Goal: Task Accomplishment & Management: Manage account settings

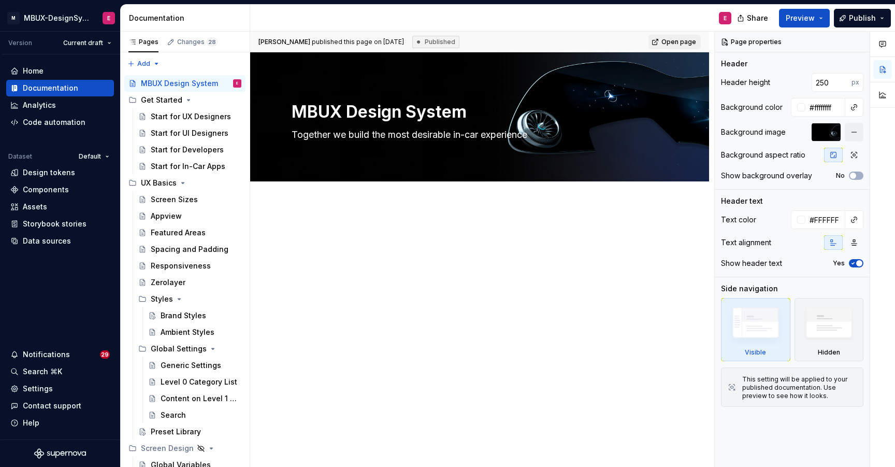
type textarea "*"
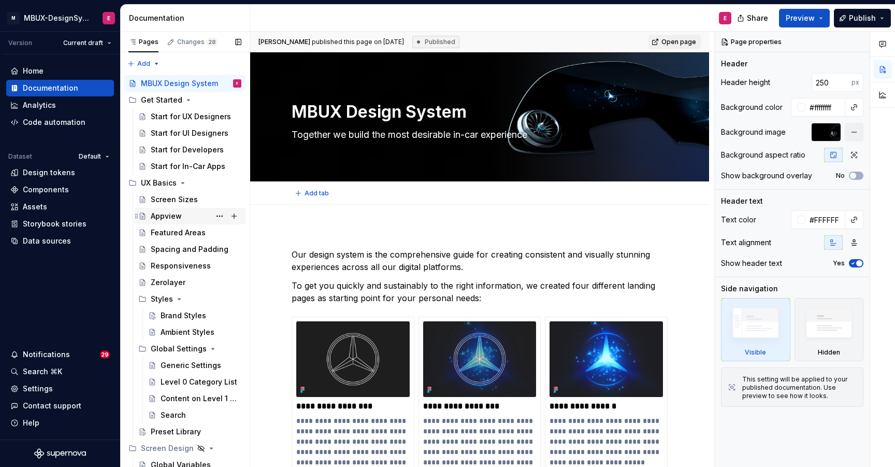
type textarea "*"
click at [27, 387] on div "Settings" at bounding box center [38, 388] width 30 height 10
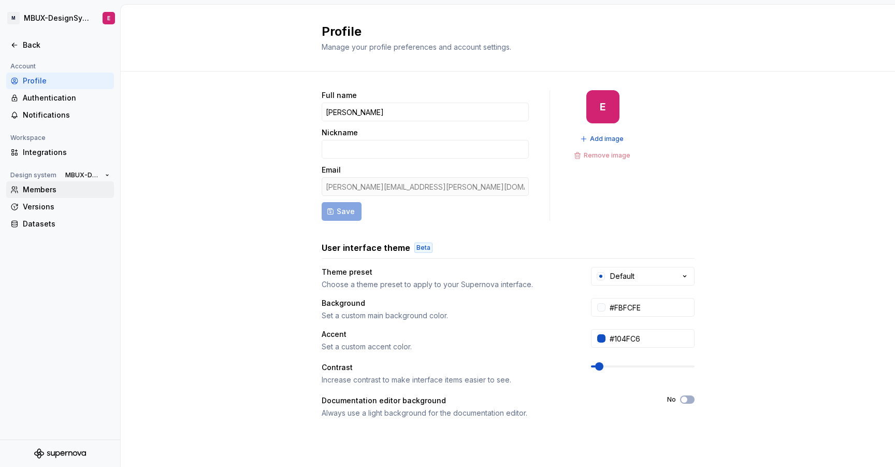
click at [36, 188] on div "Members" at bounding box center [66, 189] width 87 height 10
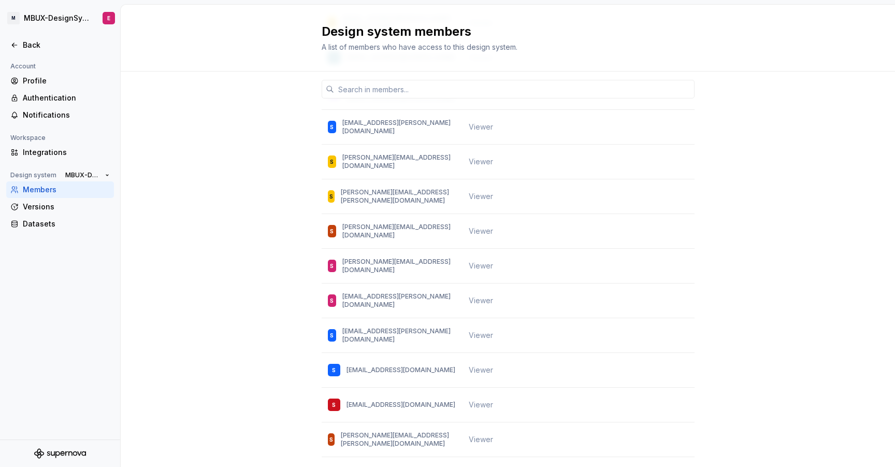
scroll to position [24113, 0]
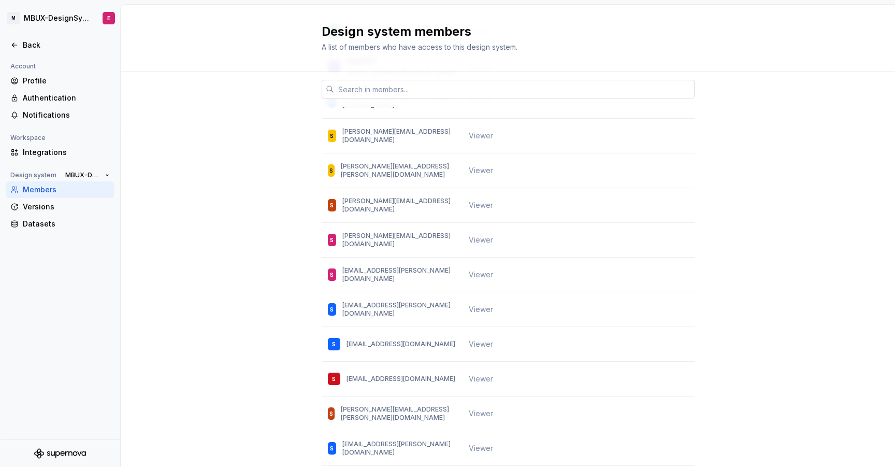
click at [398, 85] on input "text" at bounding box center [514, 89] width 361 height 19
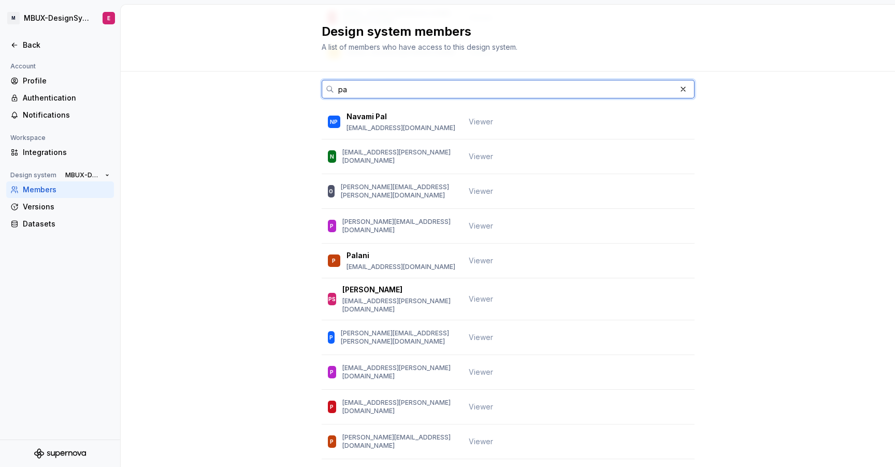
scroll to position [621, 0]
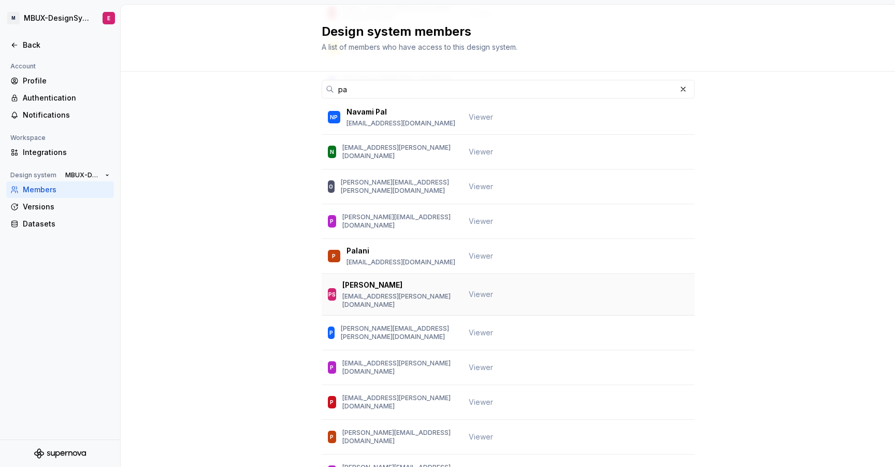
click at [373, 304] on p "[EMAIL_ADDRESS][PERSON_NAME][DOMAIN_NAME]" at bounding box center [398, 300] width 113 height 17
click at [330, 299] on div "PS" at bounding box center [331, 294] width 7 height 10
click at [523, 297] on td "Viewer" at bounding box center [505, 295] width 84 height 42
click at [478, 299] on span "Viewer" at bounding box center [481, 294] width 24 height 10
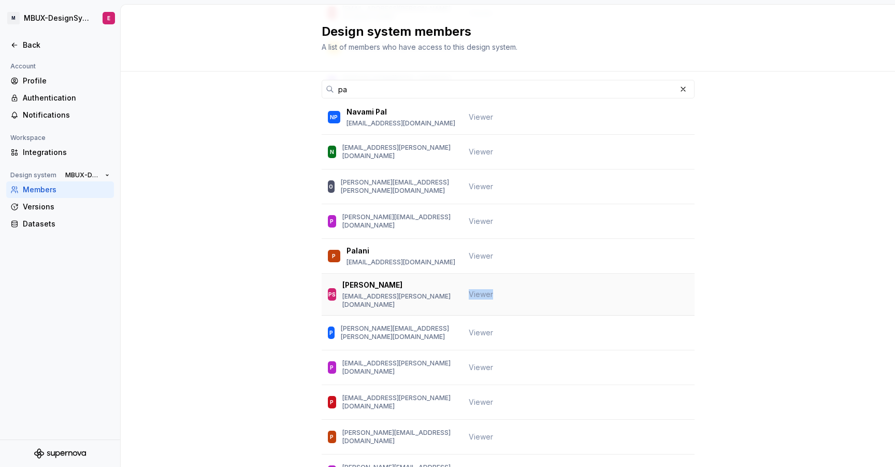
click at [478, 299] on span "Viewer" at bounding box center [481, 294] width 24 height 10
click at [517, 301] on td "Viewer" at bounding box center [505, 295] width 84 height 42
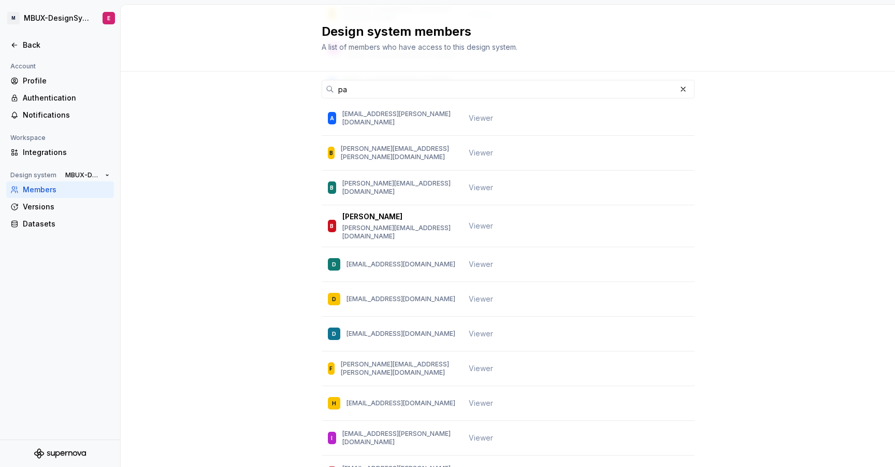
scroll to position [155, 0]
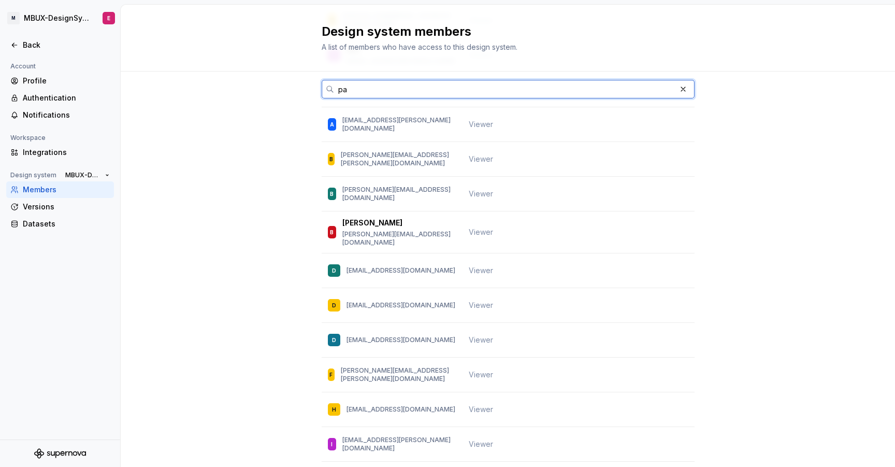
drag, startPoint x: 418, startPoint y: 90, endPoint x: 308, endPoint y: 86, distance: 110.4
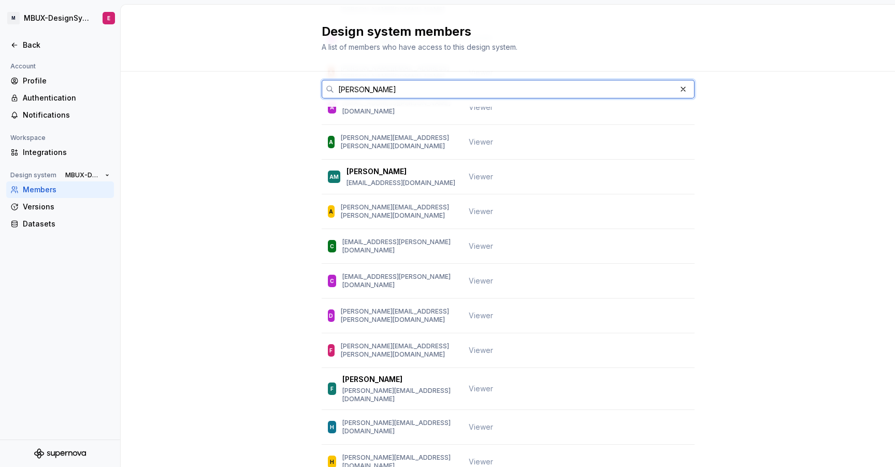
scroll to position [93, 0]
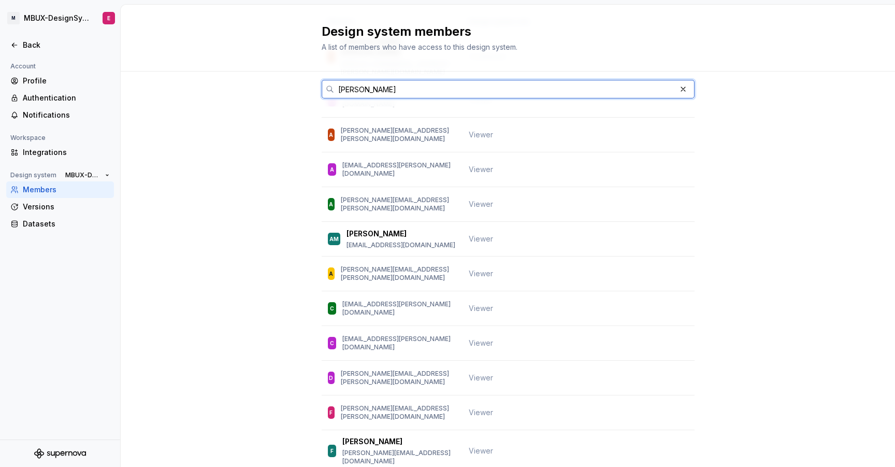
type input "Ann"
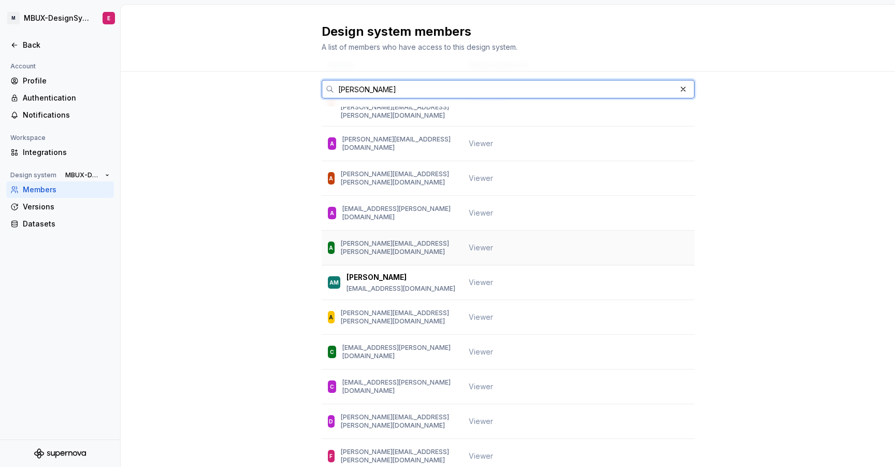
scroll to position [0, 0]
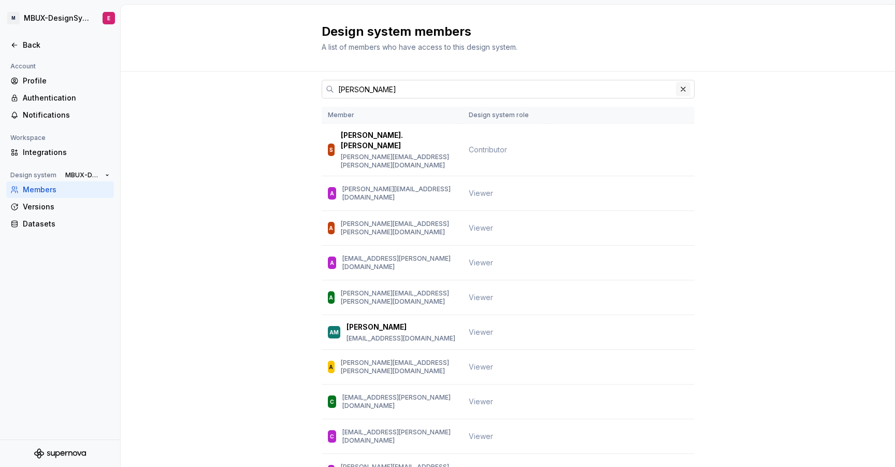
click at [677, 88] on button "button" at bounding box center [683, 89] width 15 height 15
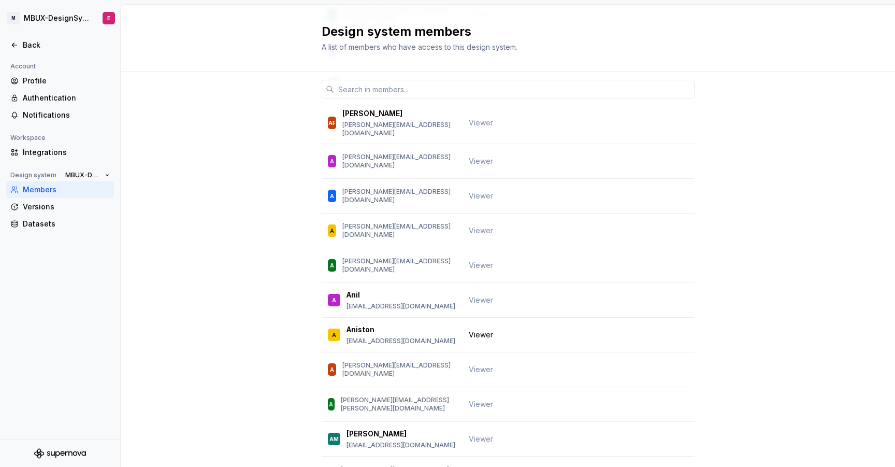
scroll to position [2798, 0]
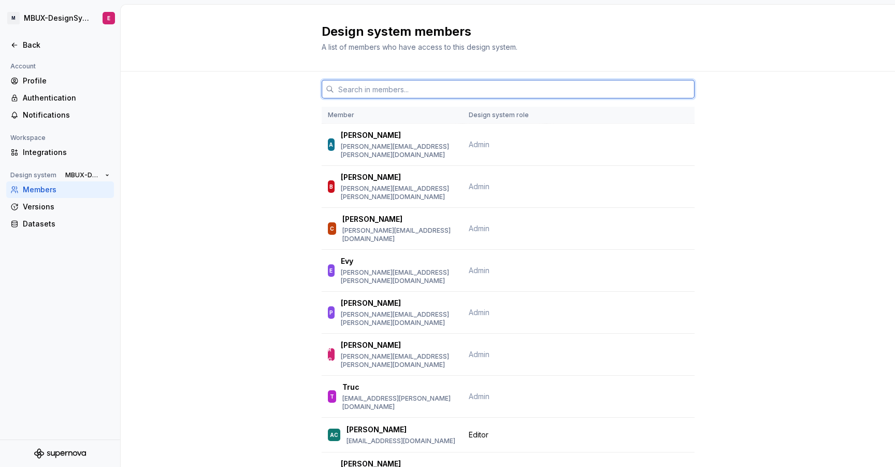
click at [425, 90] on input "text" at bounding box center [514, 89] width 361 height 19
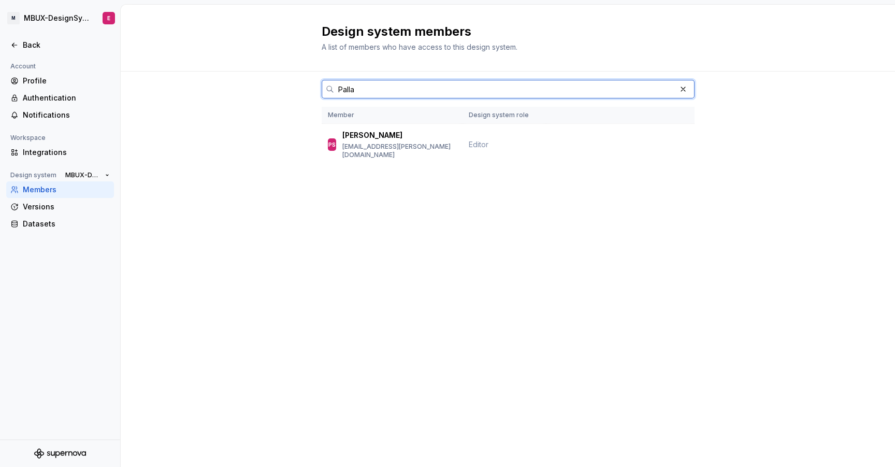
type input "Palla"
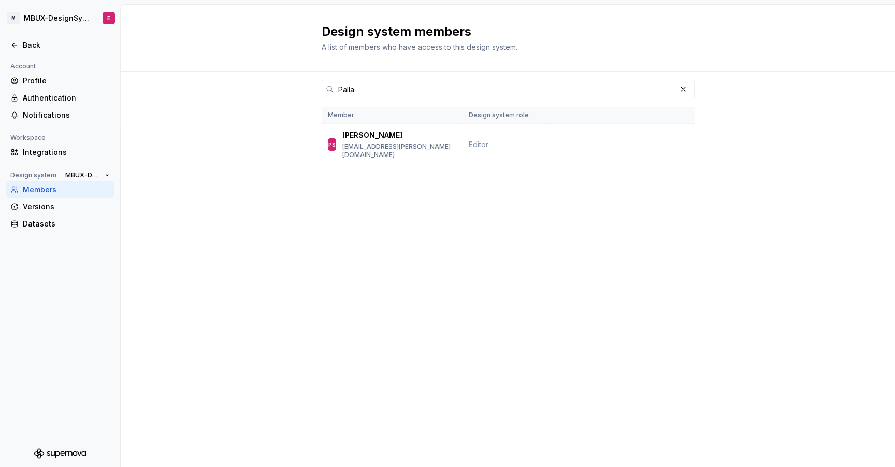
click at [94, 311] on div "Account Profile Authentication Notifications Workspace Integrations Design syst…" at bounding box center [60, 249] width 120 height 379
click at [36, 19] on html "M MBUX-DesignSystem E Back Account Profile Authentication Notifications Workspa…" at bounding box center [447, 233] width 895 height 467
click at [217, 311] on html "M MBUX-DesignSystem E Back Account Profile Authentication Notifications Workspa…" at bounding box center [447, 233] width 895 height 467
click at [26, 45] on div "Back" at bounding box center [66, 45] width 87 height 10
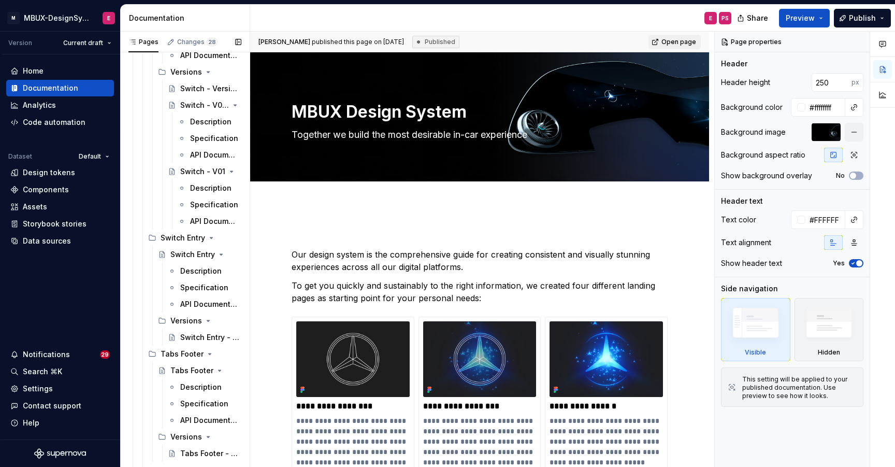
scroll to position [14802, 0]
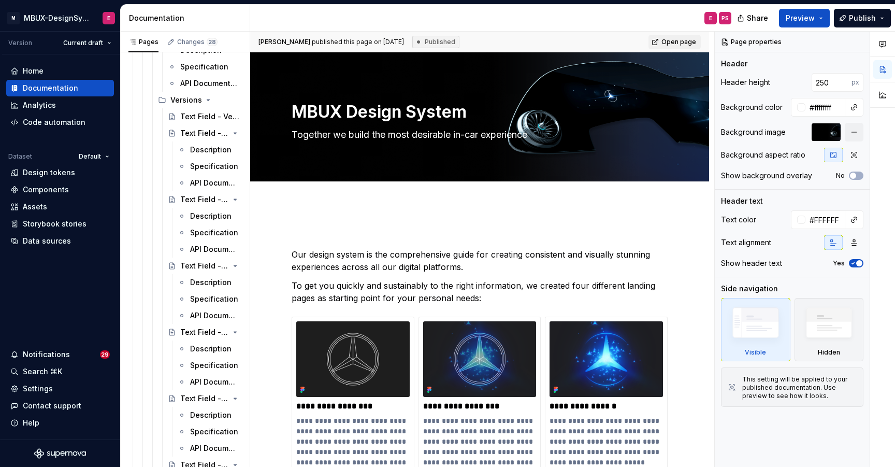
click at [248, 22] on div "Documentation" at bounding box center [185, 18] width 129 height 27
drag, startPoint x: 250, startPoint y: 22, endPoint x: 304, endPoint y: 27, distance: 54.6
click at [304, 27] on div "Documentation E PS" at bounding box center [430, 18] width 619 height 26
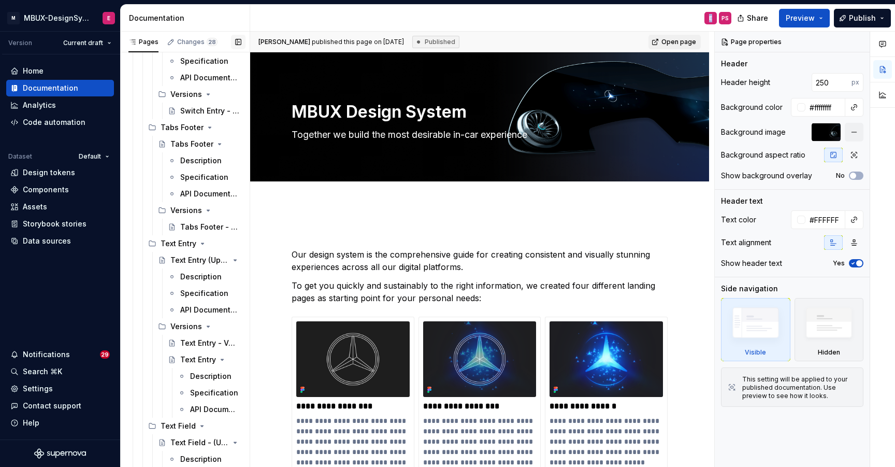
click at [237, 37] on button "button" at bounding box center [238, 42] width 15 height 15
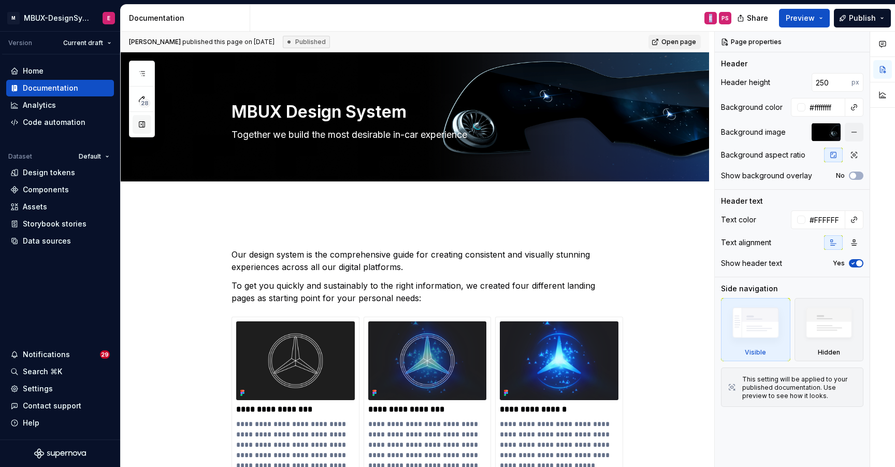
scroll to position [190, 0]
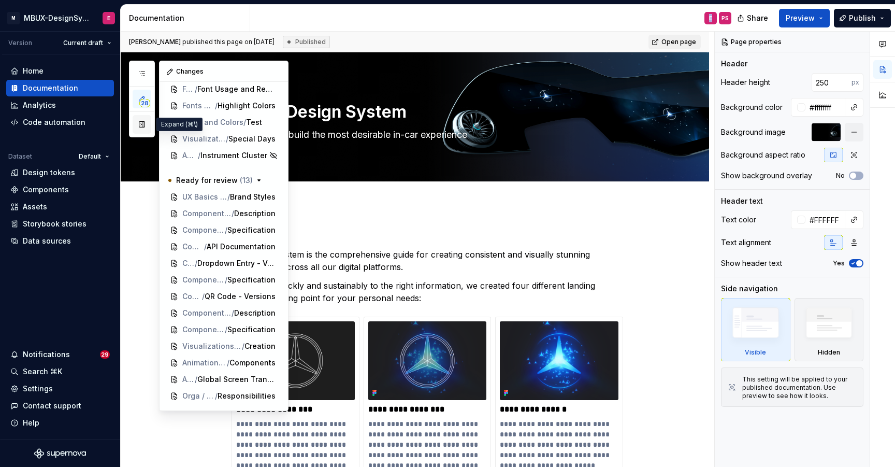
click at [141, 123] on button "button" at bounding box center [142, 124] width 19 height 19
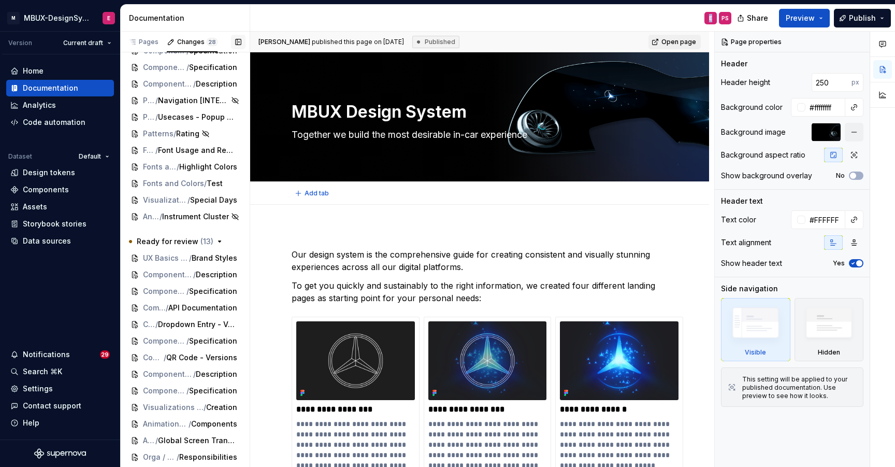
scroll to position [99, 0]
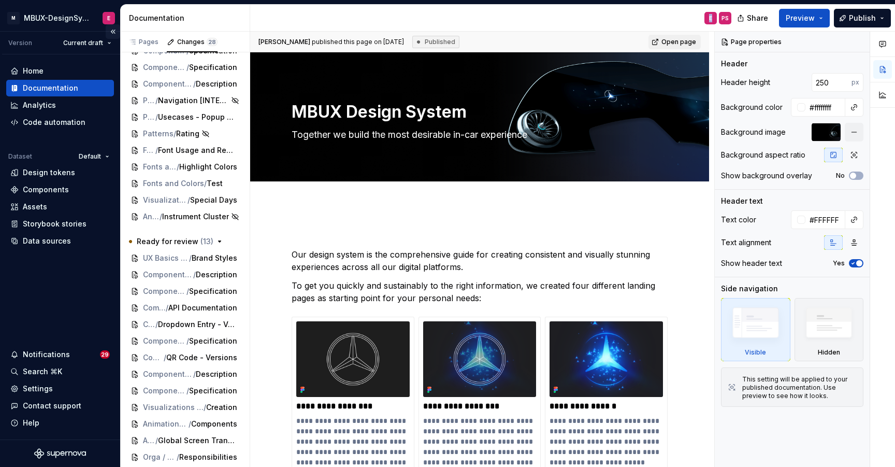
click at [115, 33] on button "Collapse sidebar" at bounding box center [113, 31] width 15 height 15
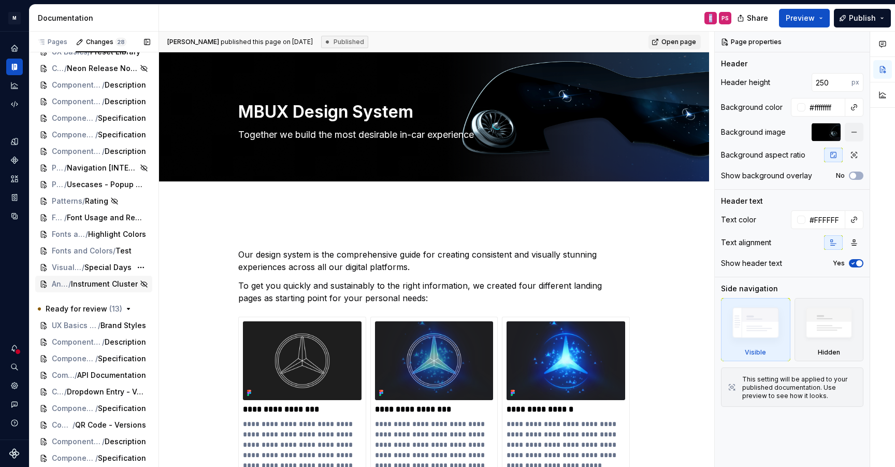
scroll to position [0, 0]
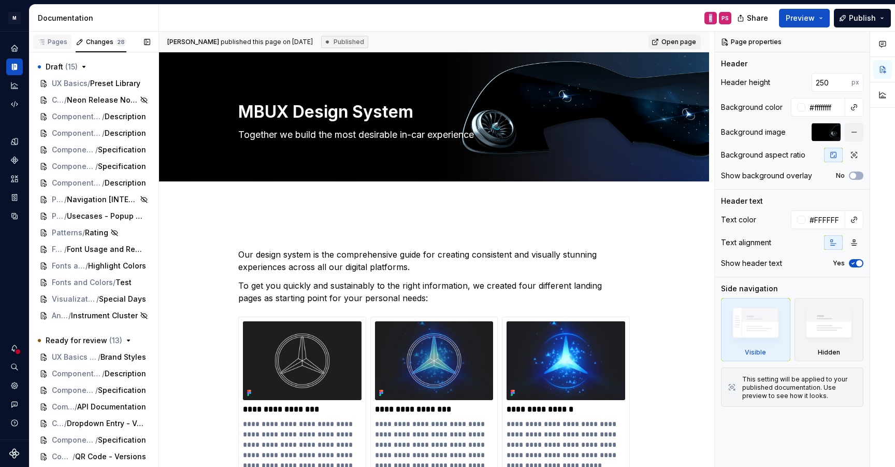
click at [55, 41] on div "Pages" at bounding box center [52, 42] width 30 height 8
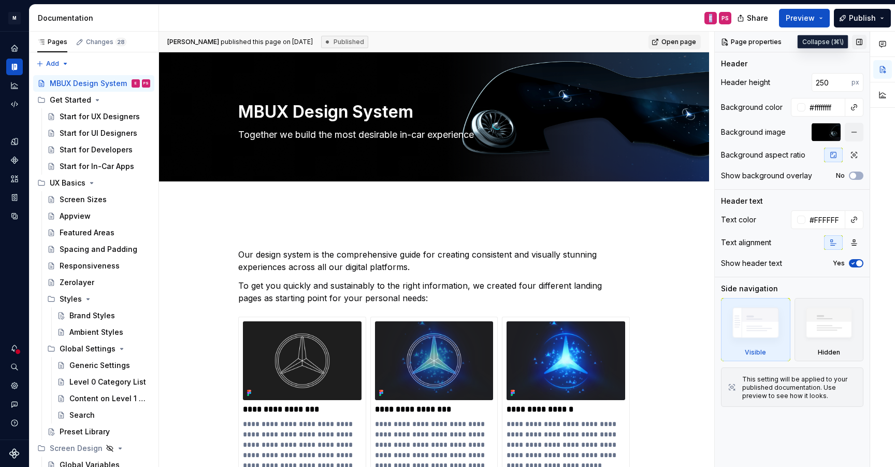
click at [858, 39] on button "button" at bounding box center [859, 42] width 15 height 15
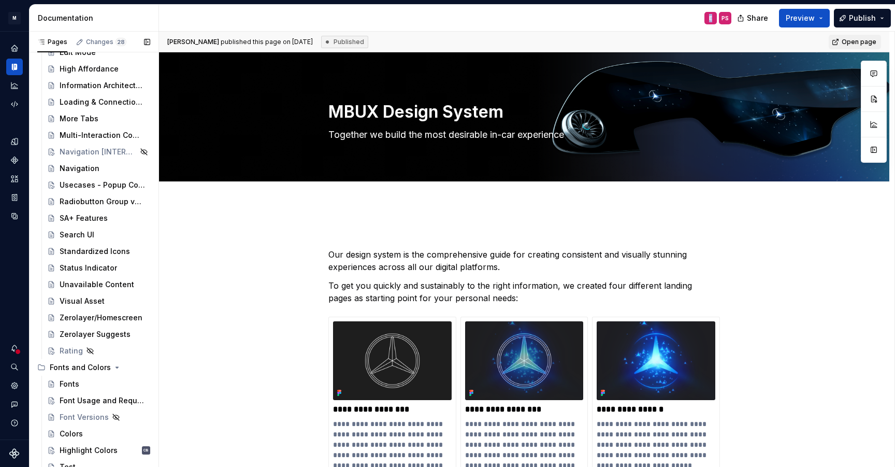
scroll to position [20795, 0]
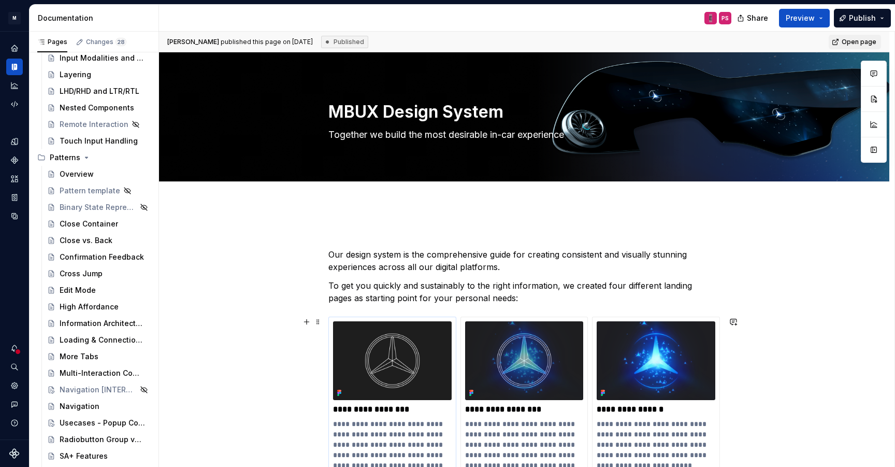
type textarea "*"
